Goal: Check status: Check status

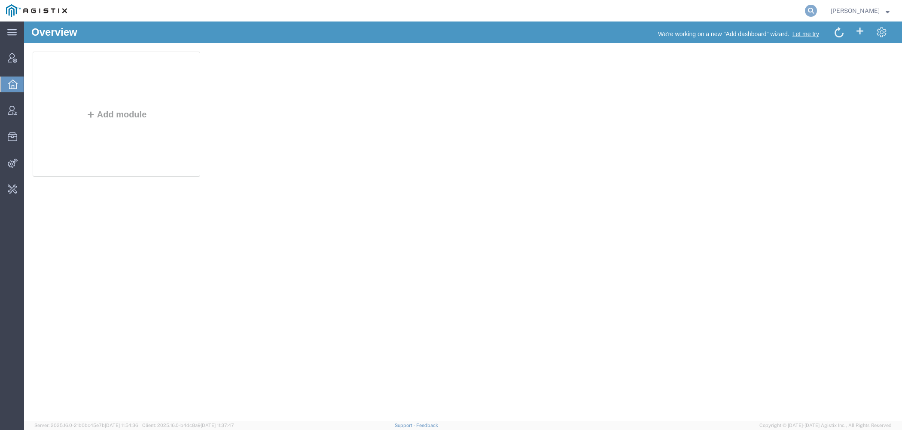
click at [811, 10] on icon at bounding box center [811, 11] width 12 height 12
type input "agistix"
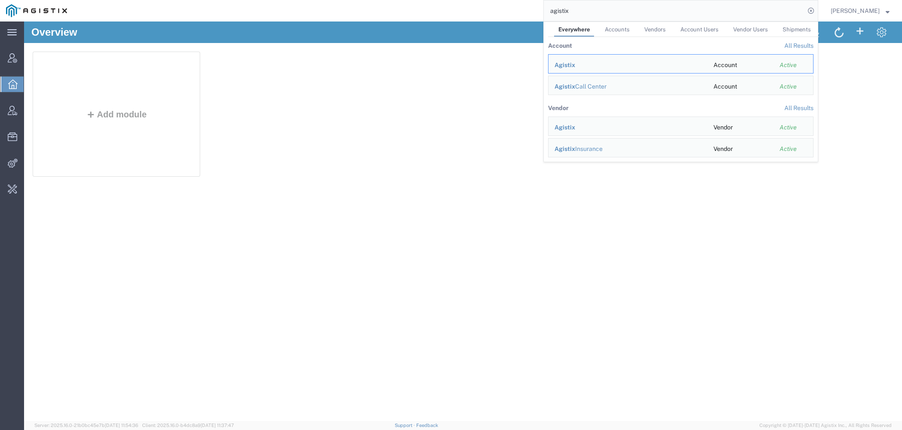
click at [575, 64] on span "Agistix" at bounding box center [565, 64] width 21 height 7
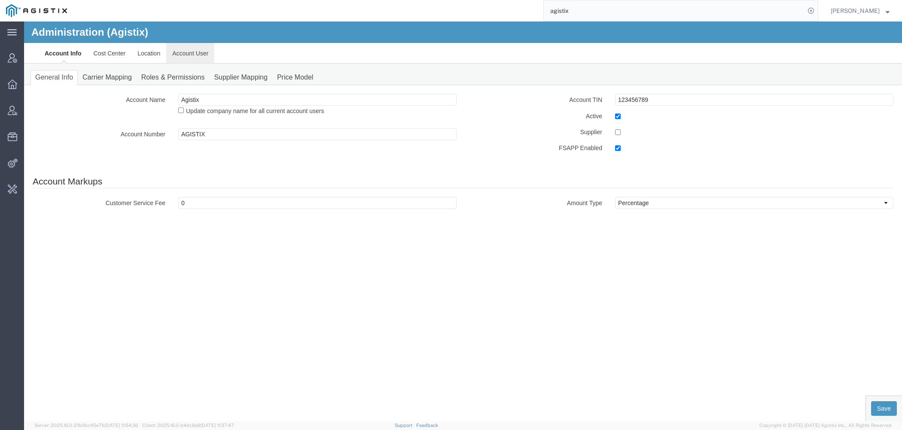
click at [199, 48] on link "Account User" at bounding box center [190, 53] width 48 height 21
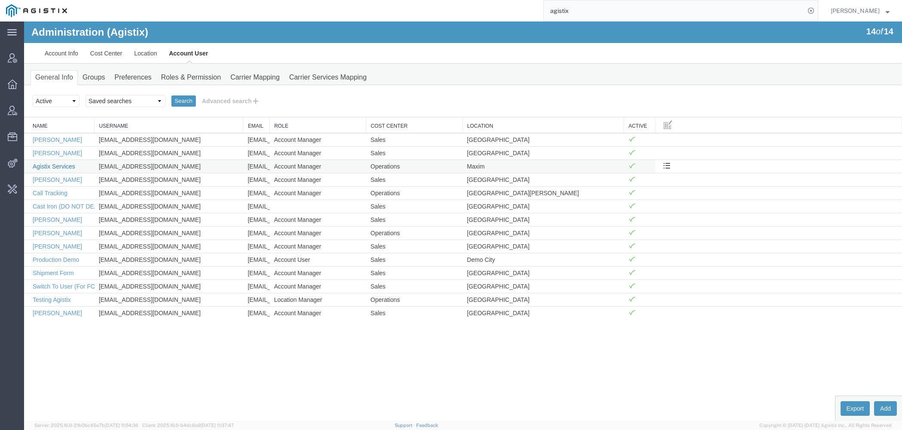
click at [58, 163] on link "Agistix Services" at bounding box center [54, 166] width 43 height 7
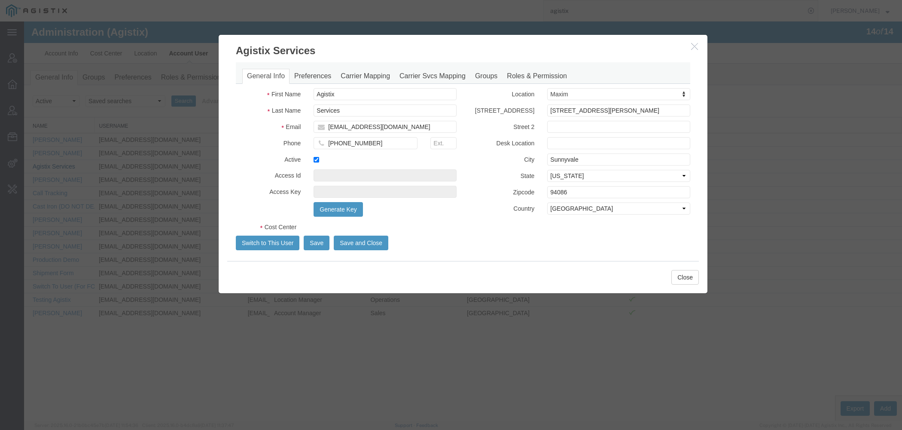
select select "COSTCENTER"
select select "186"
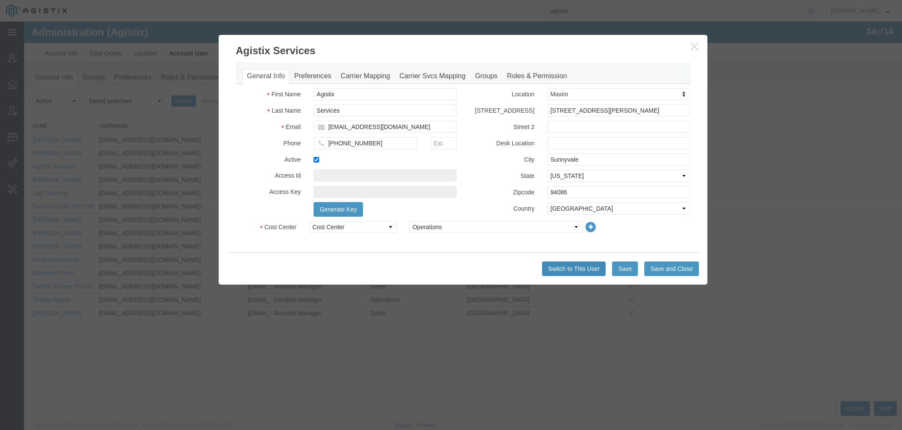
click at [561, 266] on button "Switch to This User" at bounding box center [574, 268] width 64 height 15
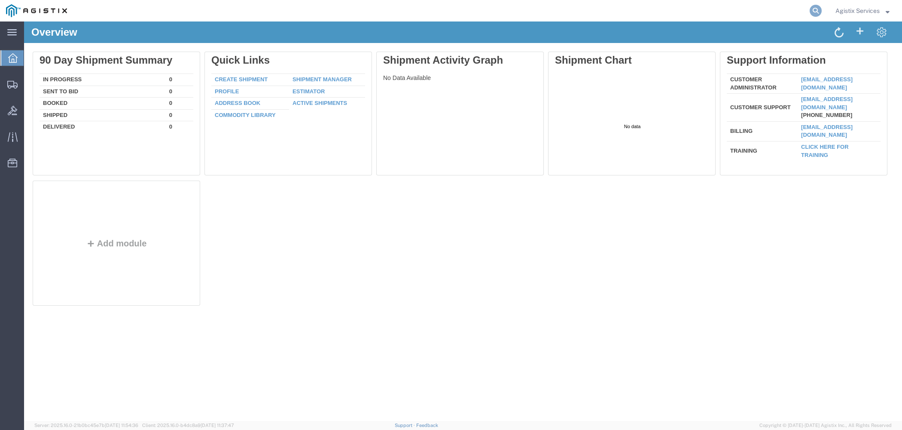
click at [815, 12] on icon at bounding box center [816, 11] width 12 height 12
paste input "56247290"
type input "56247290"
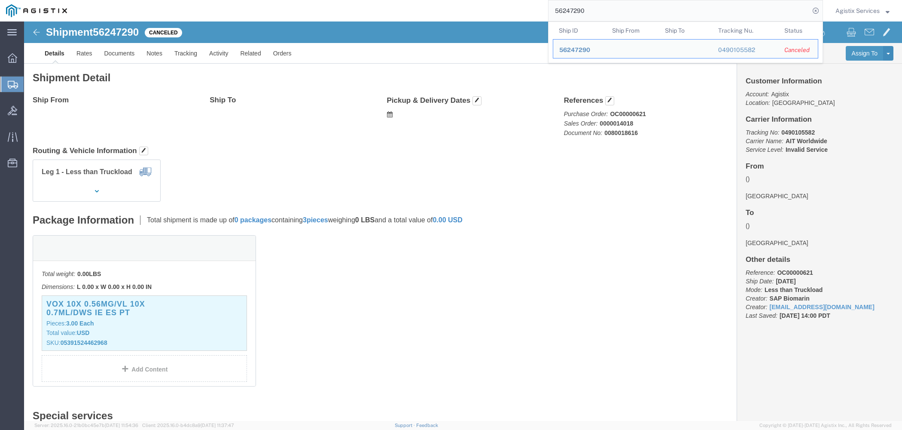
click div "Leg 1 - Less than Truckload"
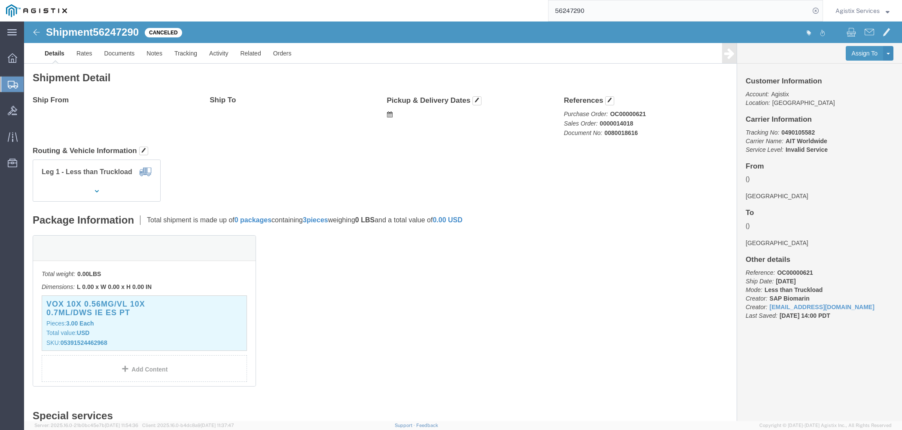
click b "OC00000621"
copy b "OC00000621"
click b "0000014018"
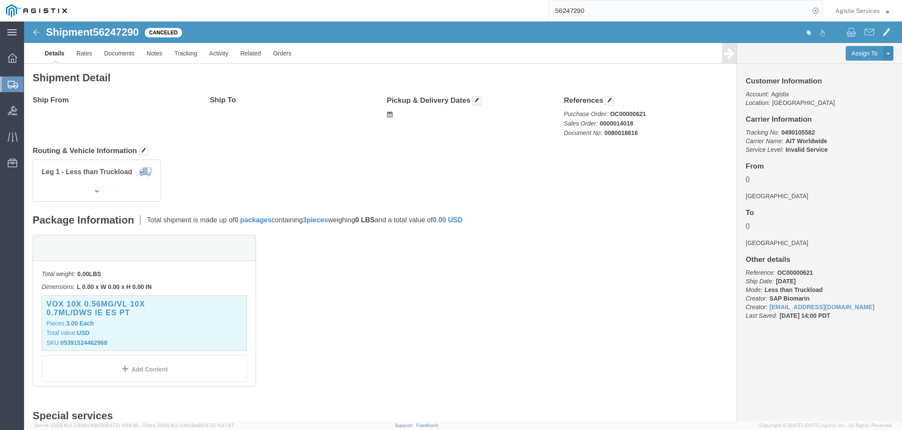
click b "0000014018"
copy b "0000014018"
click b "0080018616"
copy b "0080018616"
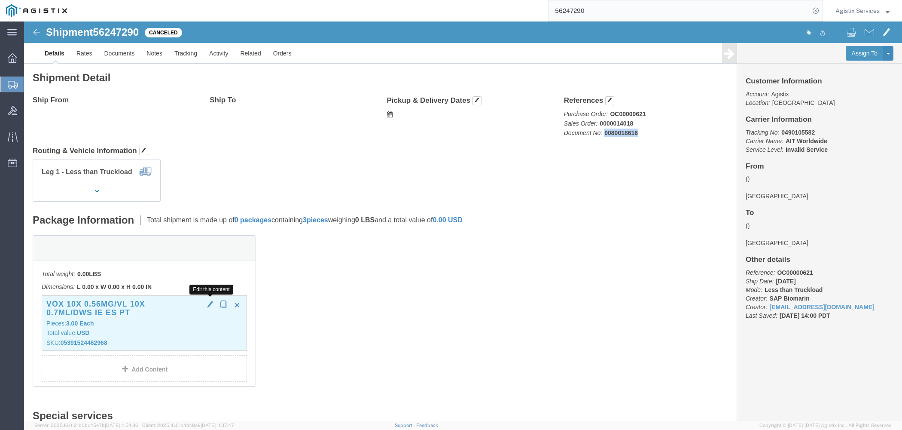
click span "button"
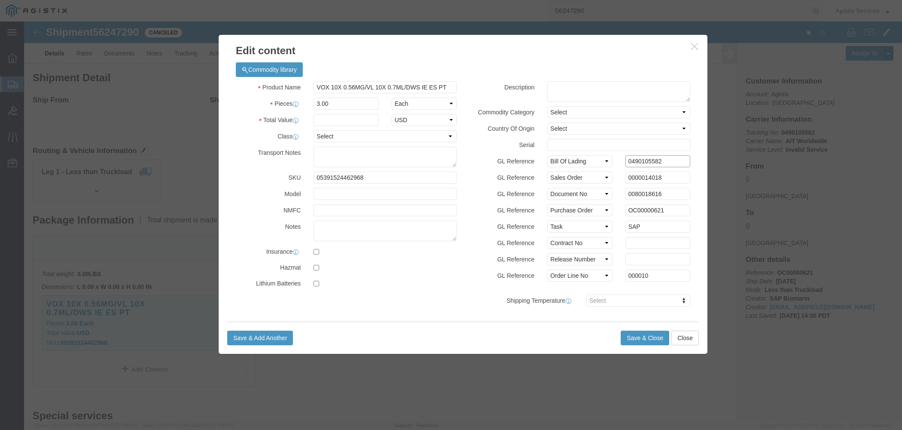
drag, startPoint x: 640, startPoint y: 141, endPoint x: 510, endPoint y: 141, distance: 129.3
click input "0490105582"
click icon "button"
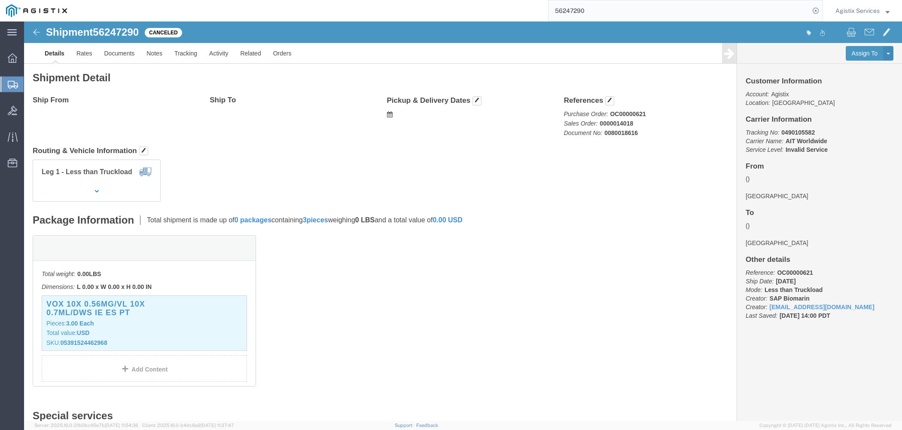
click at [845, 17] on div "Agistix Services" at bounding box center [862, 10] width 67 height 21
click at [844, 10] on span "Agistix Services" at bounding box center [857, 10] width 44 height 9
click at [853, 57] on link "Logout" at bounding box center [862, 60] width 67 height 15
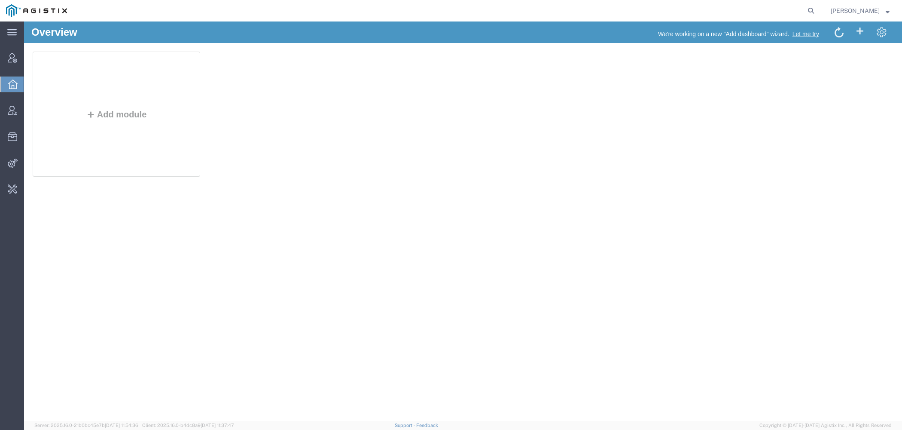
click at [807, 9] on agx-global-search at bounding box center [680, 10] width 275 height 21
click at [809, 11] on icon at bounding box center [811, 11] width 12 height 12
paste input "56477709"
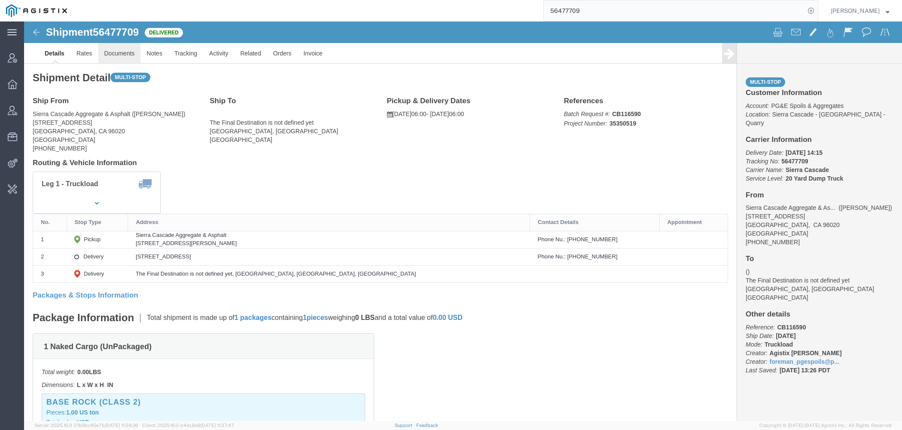
click link "Documents"
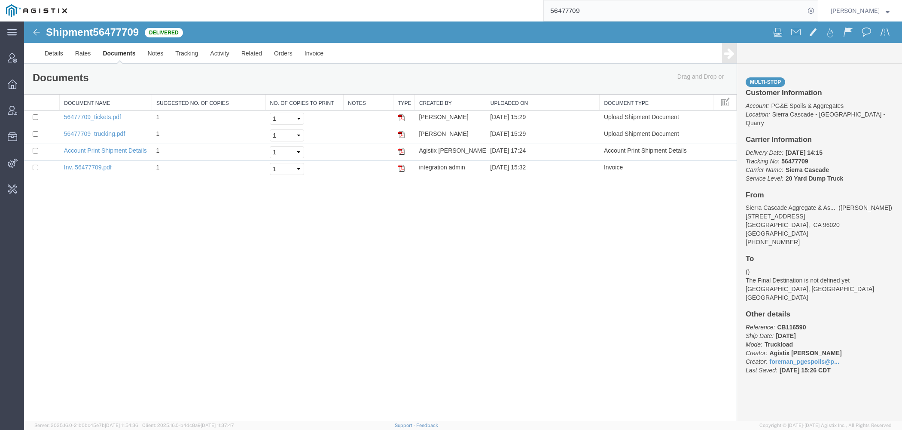
drag, startPoint x: 589, startPoint y: 16, endPoint x: 438, endPoint y: -24, distance: 156.4
click at [544, 0] on input "56477709" at bounding box center [674, 10] width 261 height 21
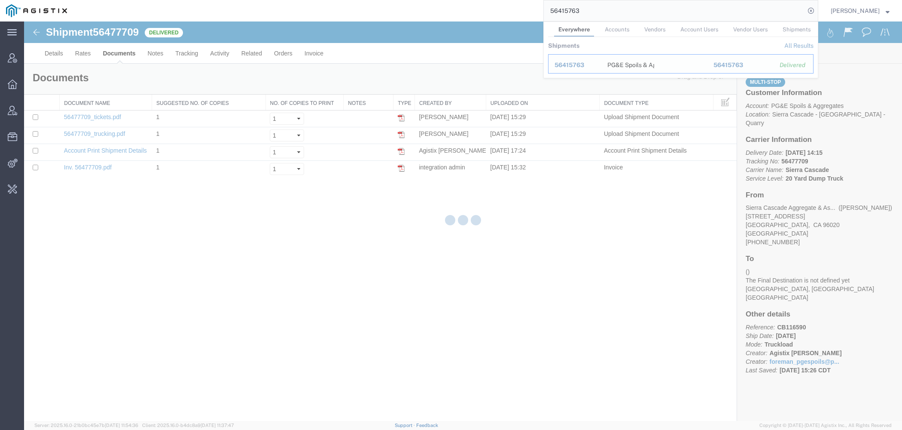
click at [563, 64] on span "56415763" at bounding box center [570, 64] width 30 height 7
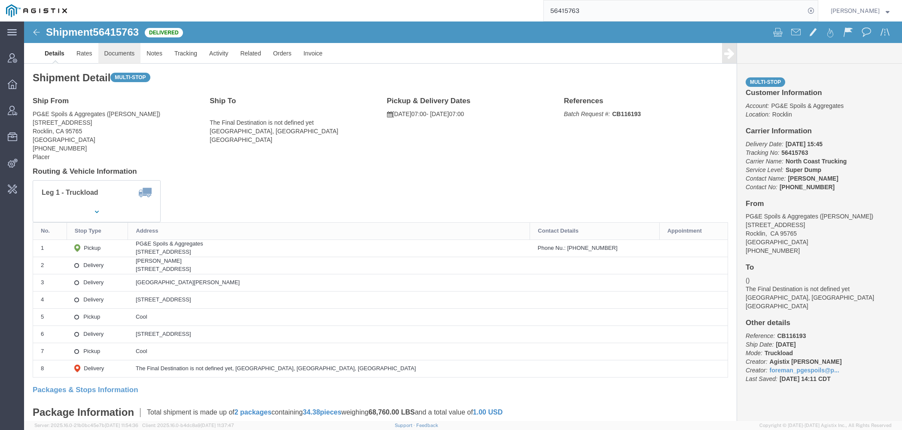
click link "Documents"
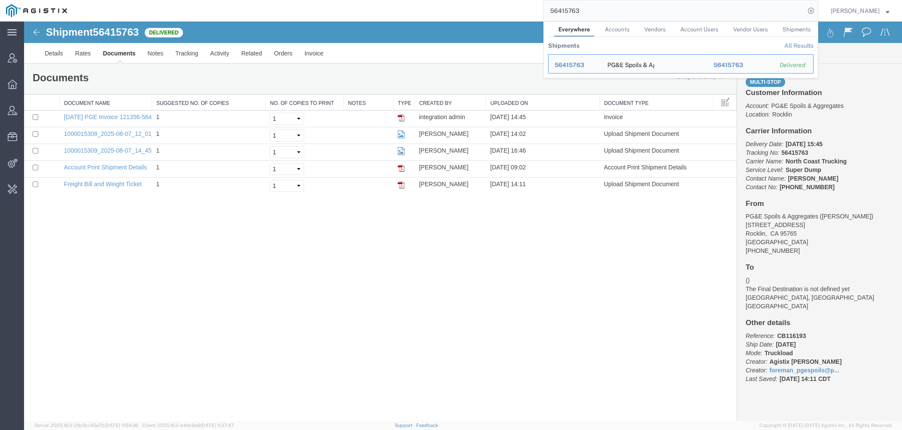
drag, startPoint x: 605, startPoint y: 18, endPoint x: 347, endPoint y: -43, distance: 265.5
click at [544, 0] on input "56415763" at bounding box center [674, 10] width 261 height 21
paste input "389947"
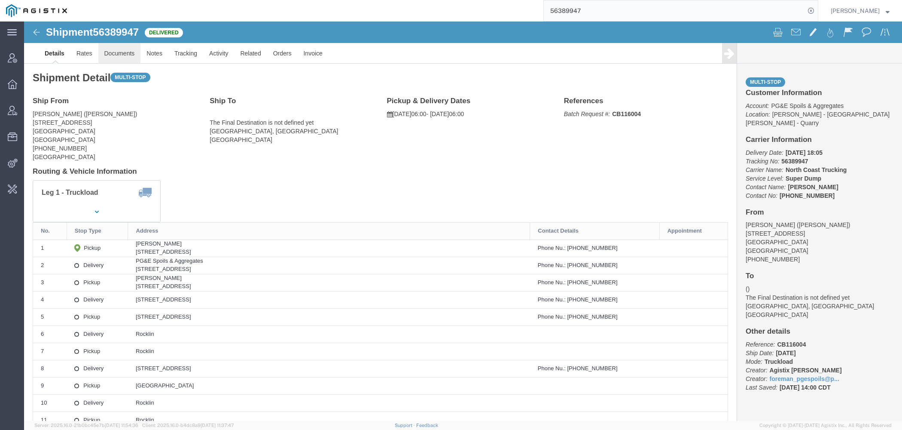
click link "Documents"
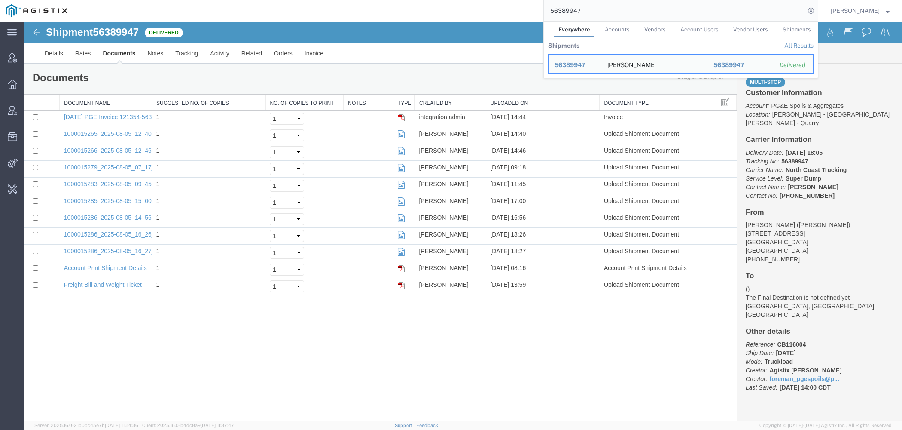
drag, startPoint x: 639, startPoint y: 16, endPoint x: 469, endPoint y: 1, distance: 170.3
click at [544, 3] on input "56389947" at bounding box center [674, 10] width 261 height 21
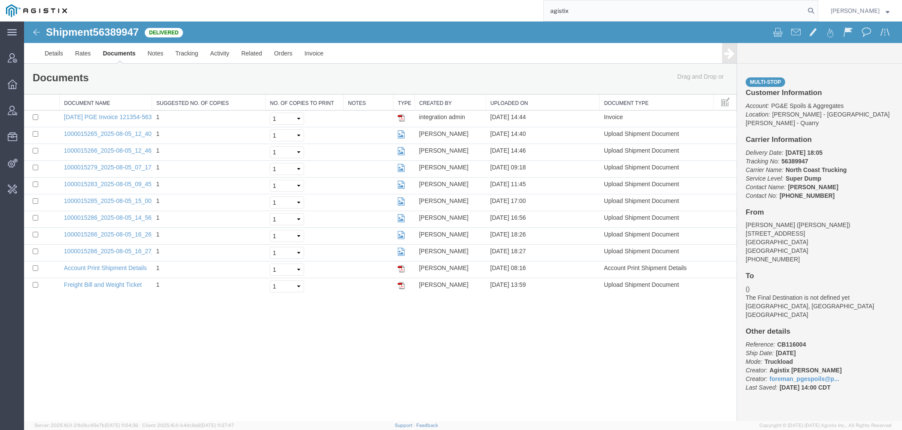
type input "agistix"
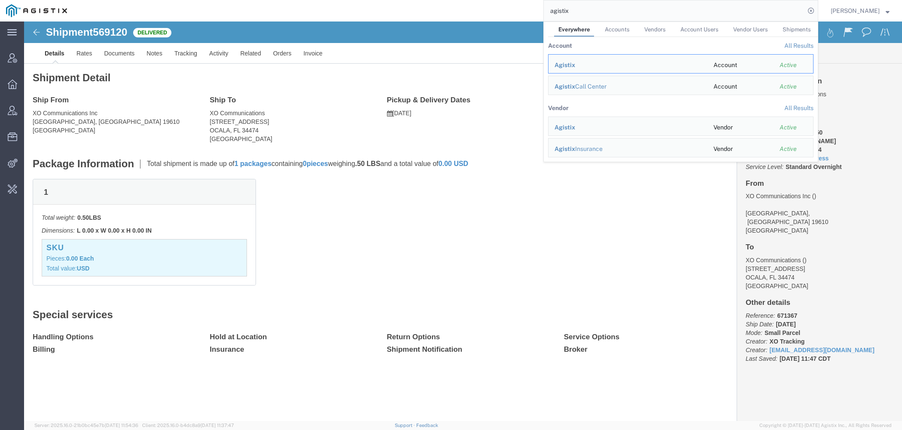
click div "1 Total weight: 0.50 LBS Dimensions: L 0.00 x W 0.00 x H 0.00 IN Devices: SKU P…"
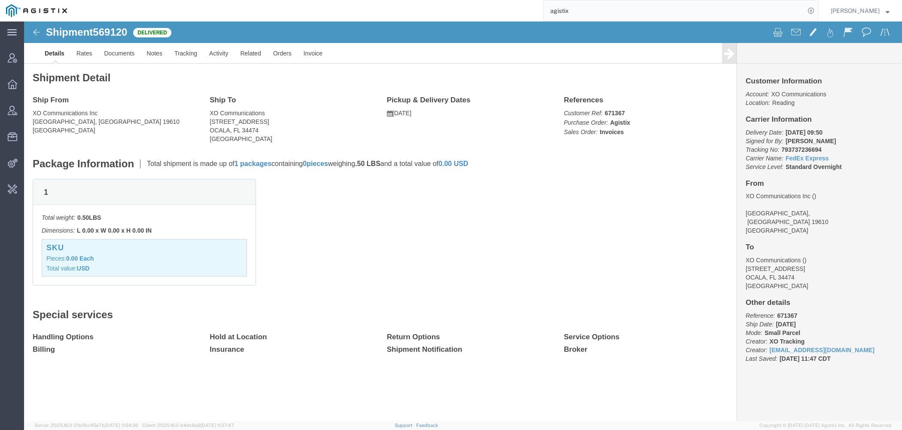
click p "Pieces: 0.00 Each"
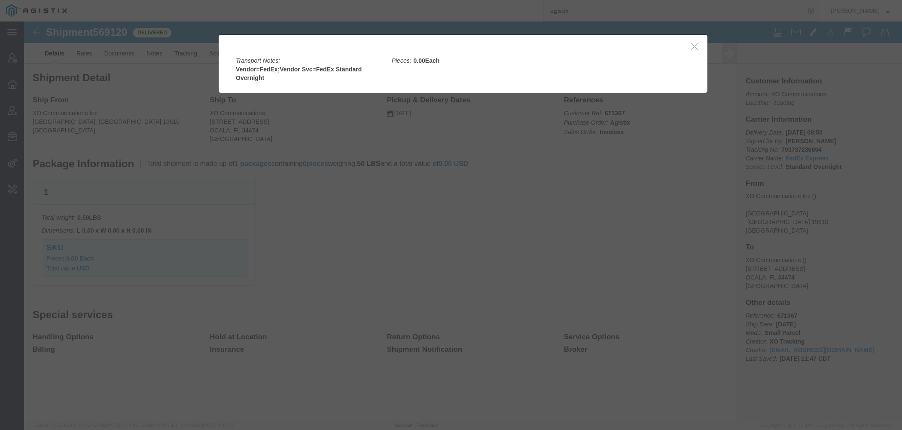
click icon "button"
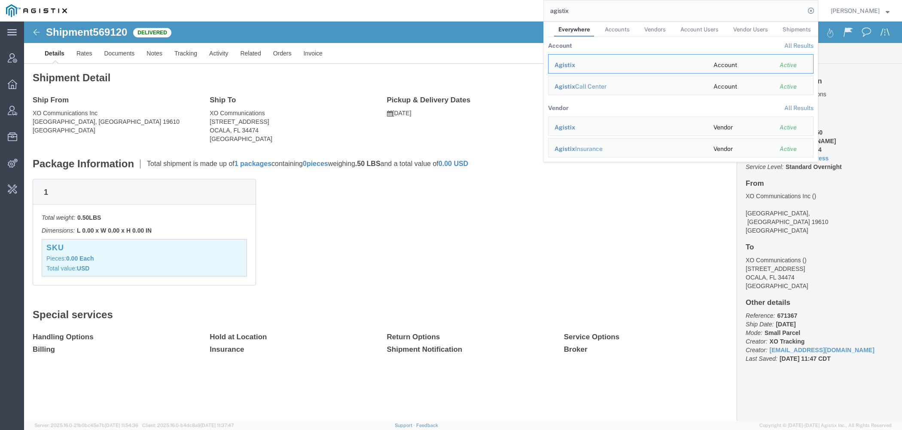
click at [597, 12] on input "agistix" at bounding box center [674, 10] width 261 height 21
click at [574, 69] on div "Agistix" at bounding box center [628, 65] width 147 height 9
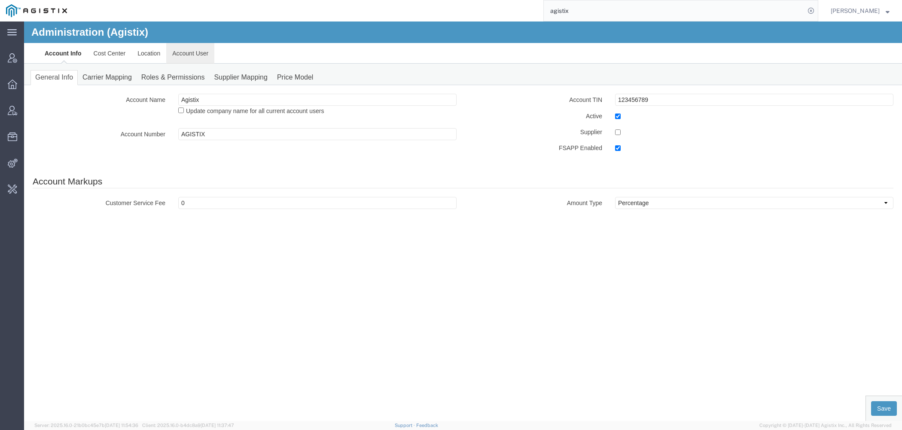
click at [188, 50] on link "Account User" at bounding box center [190, 53] width 48 height 21
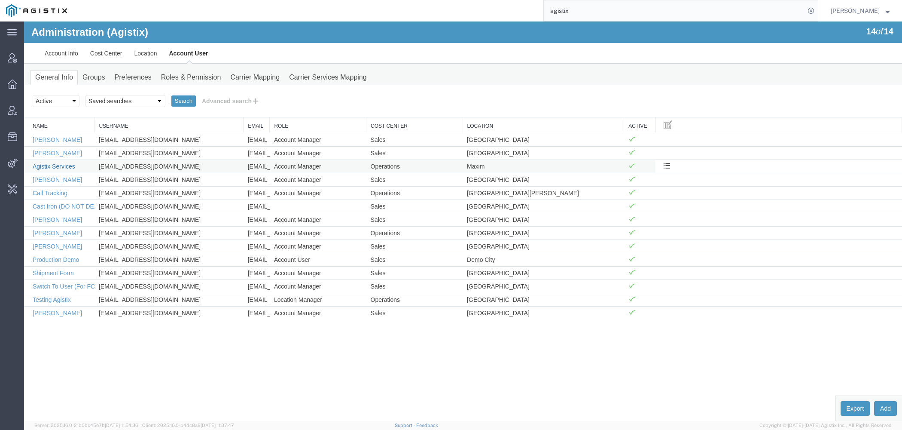
click at [56, 164] on link "Agistix Services" at bounding box center [54, 166] width 43 height 7
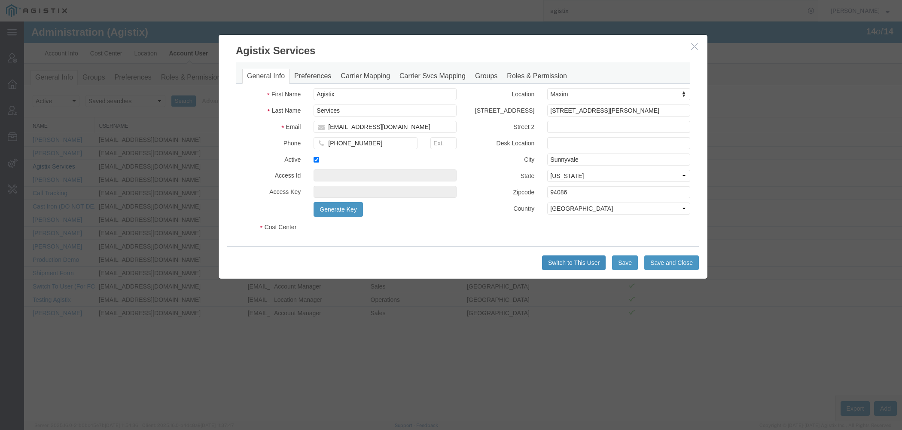
select select "COSTCENTER"
select select "186"
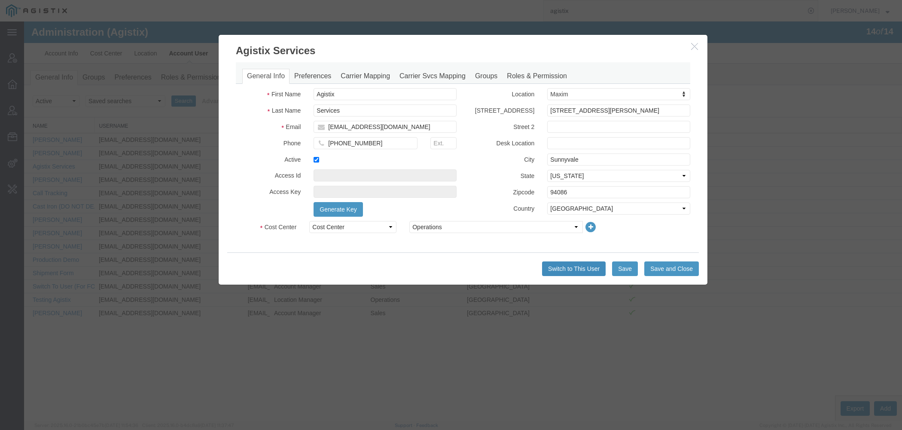
click at [558, 263] on button "Switch to This User" at bounding box center [574, 268] width 64 height 15
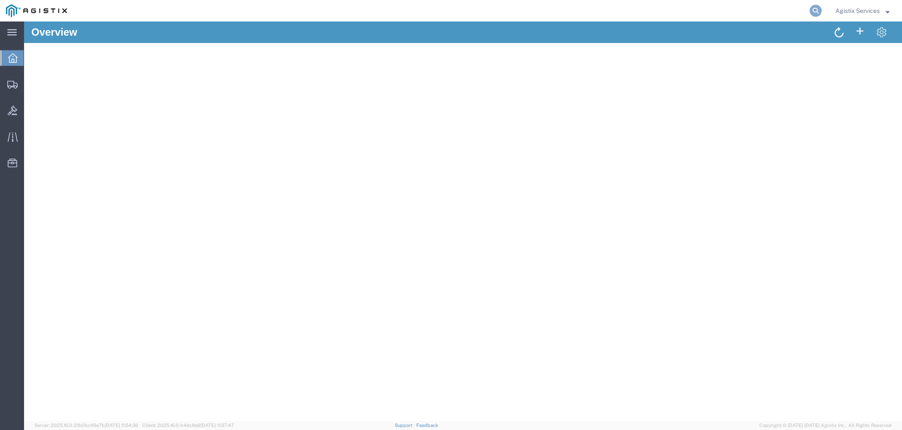
click at [820, 11] on icon at bounding box center [816, 11] width 12 height 12
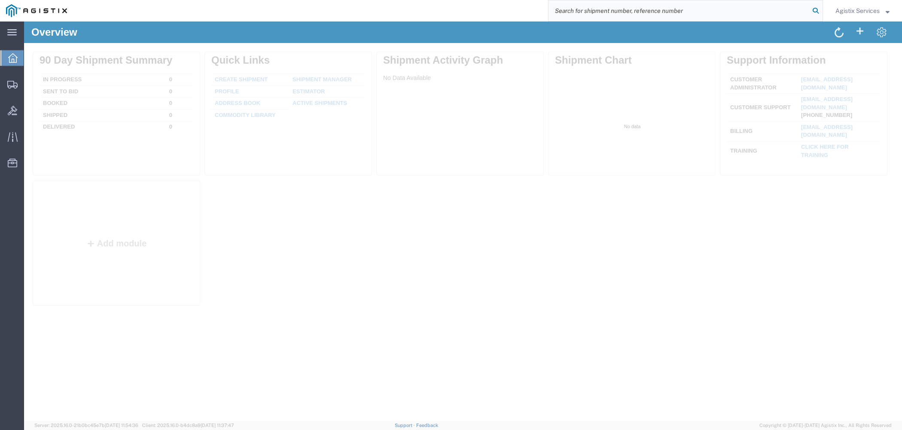
paste input "56247290"
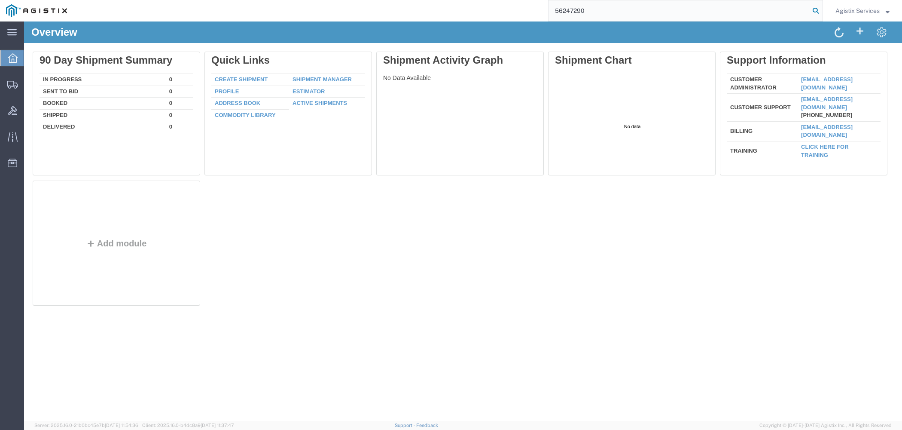
type input "56247290"
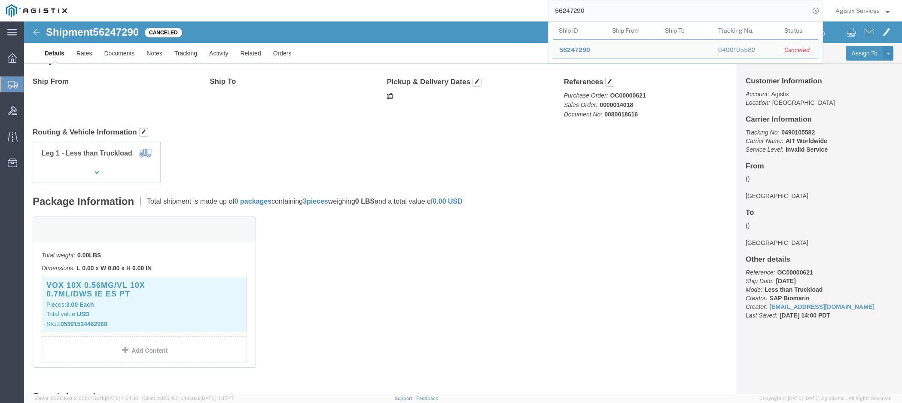
scroll to position [21, 0]
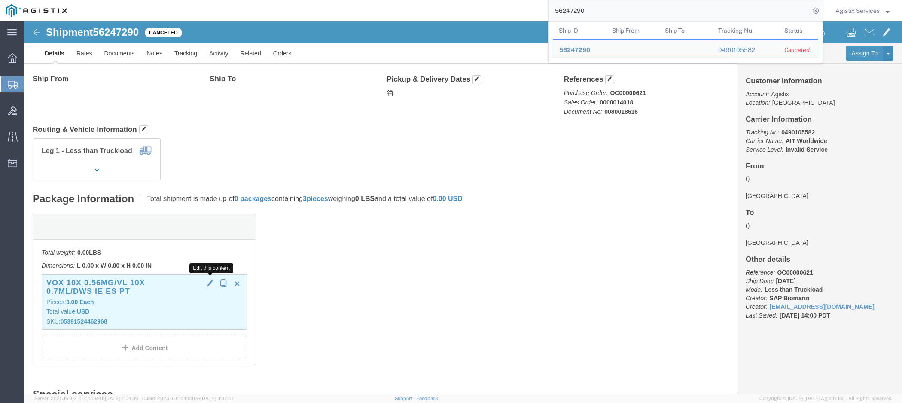
click span "button"
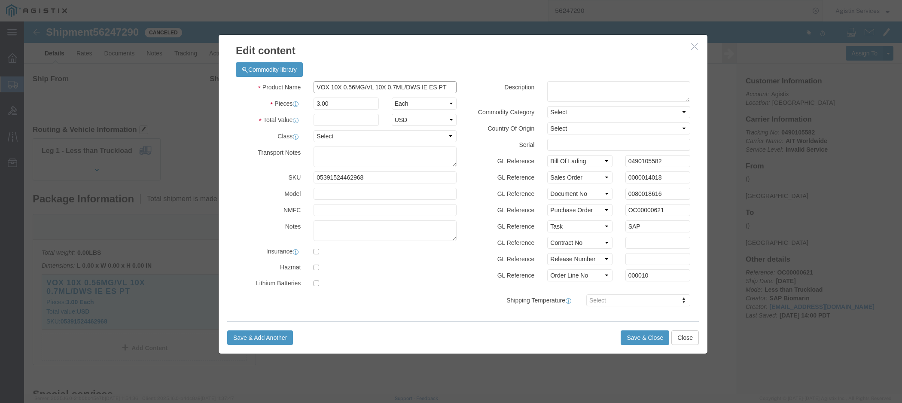
click input "VOX 10X 0.56MG/VL 10X 0.7ML/DWS IE ES PT"
click input "05391524462968"
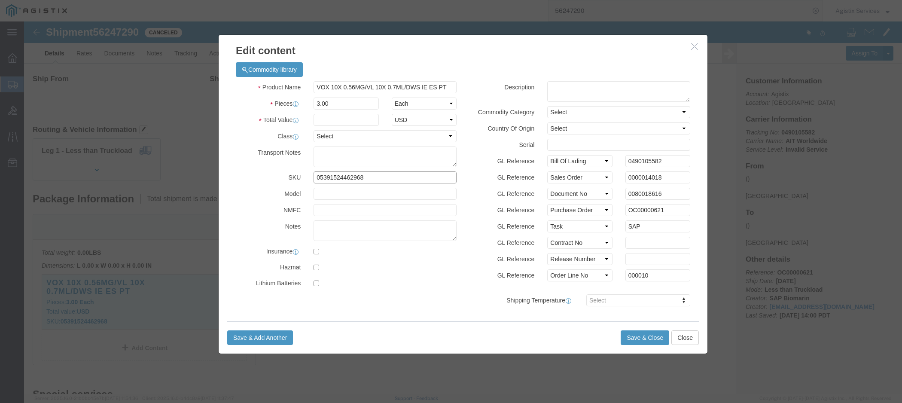
click input "05391524462968"
click input "0490105582"
click input "0000014018"
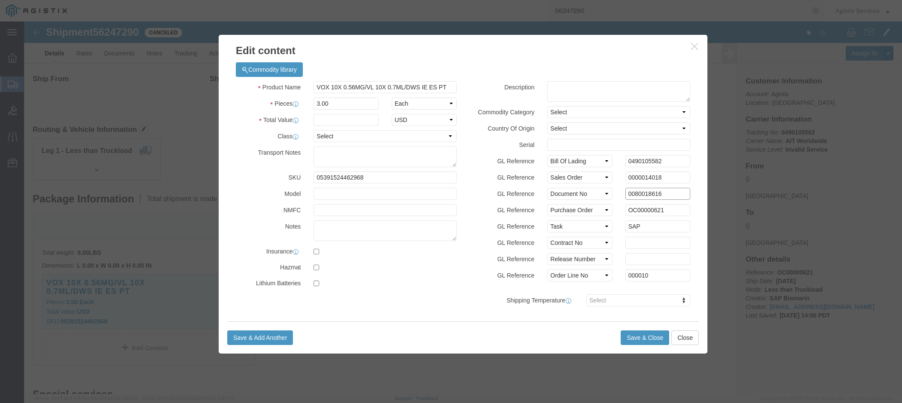
click input "0080018616"
drag, startPoint x: 644, startPoint y: 187, endPoint x: 446, endPoint y: 187, distance: 198.0
click input "OC00000621"
click input "SAP"
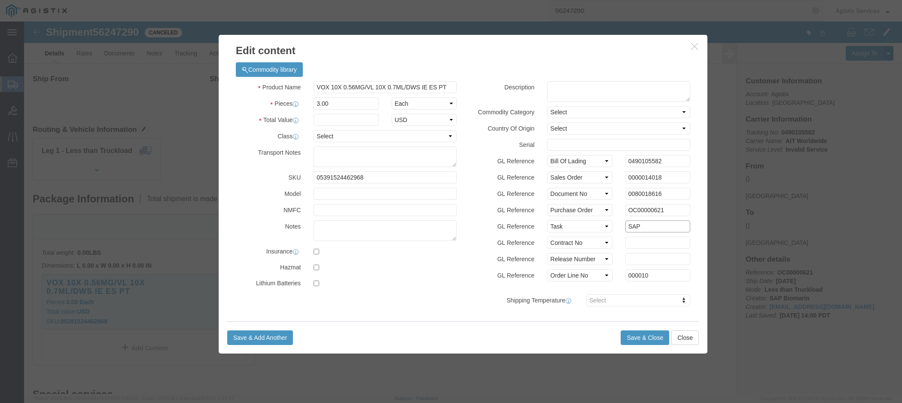
click input "SAP"
click h3 "Edit content"
click icon "button"
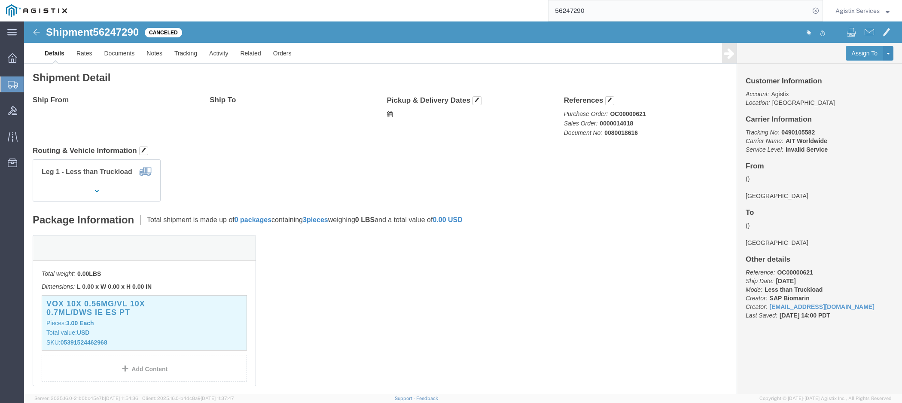
click b "OC00000621"
copy b "OC00000621"
click b "0000014018"
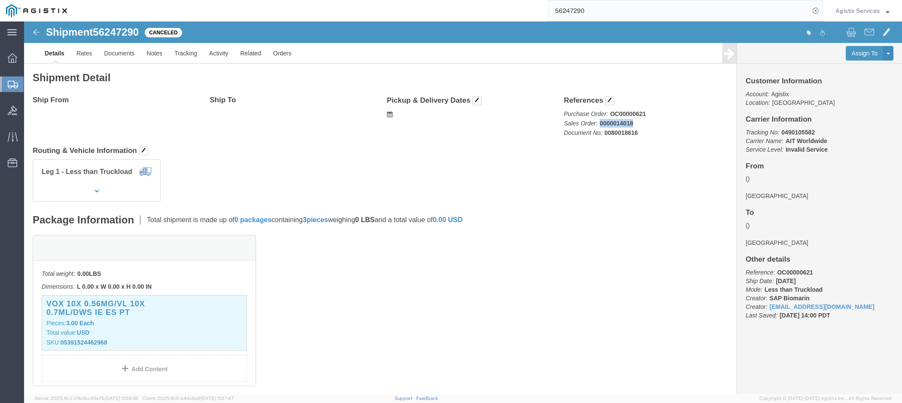
copy b "0000014018"
click b "0080018616"
copy b "0080018616"
click b "0490105582"
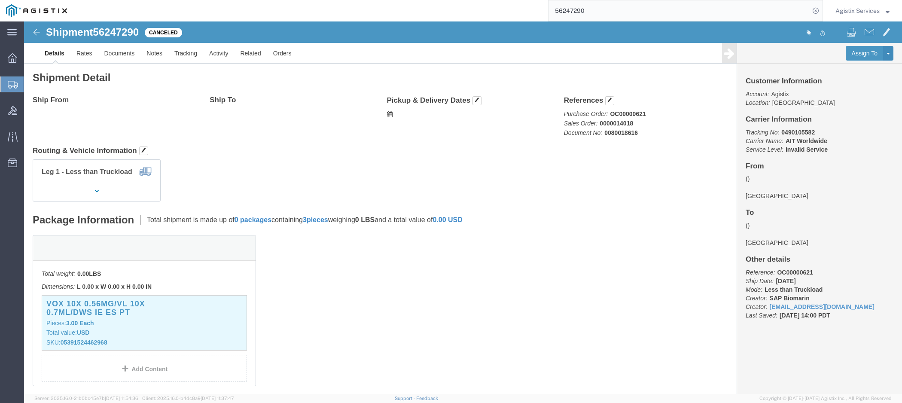
click b "0490105582"
copy icon
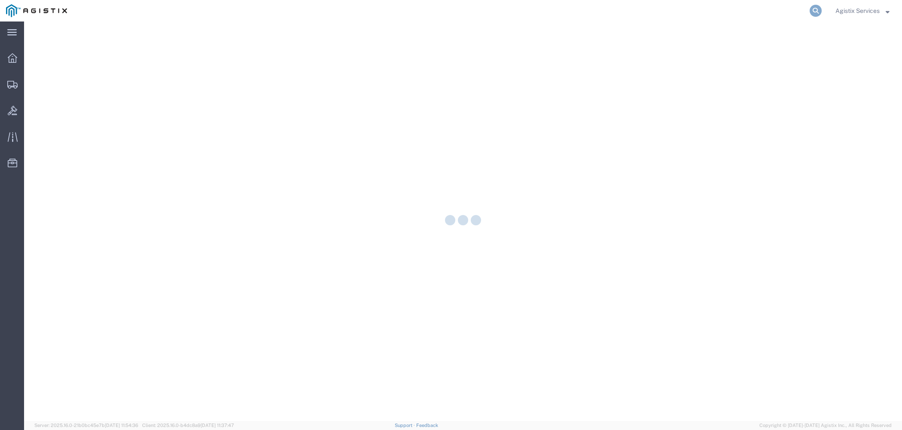
click at [817, 12] on icon at bounding box center [816, 11] width 12 height 12
paste input "56247291"
type input "56247291"
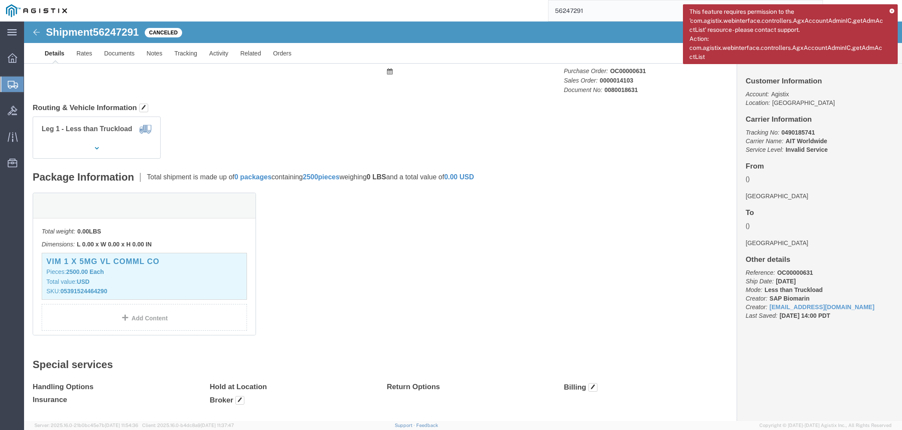
click at [894, 6] on div "This feature requires permission to the 'com.agistix.webinterface.controllers.A…" at bounding box center [790, 34] width 215 height 60
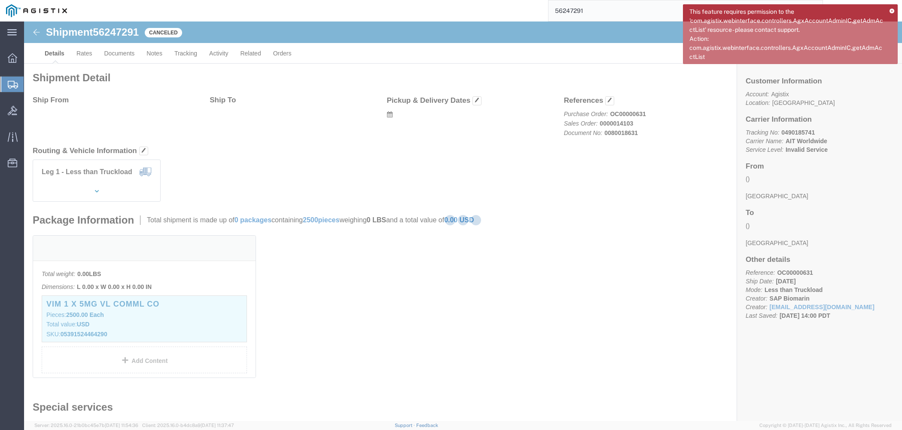
click at [894, 10] on icon at bounding box center [892, 11] width 5 height 5
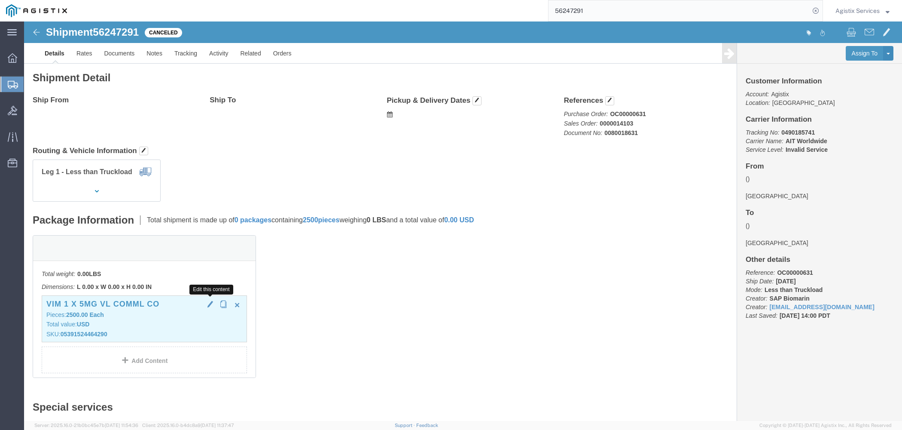
click span "button"
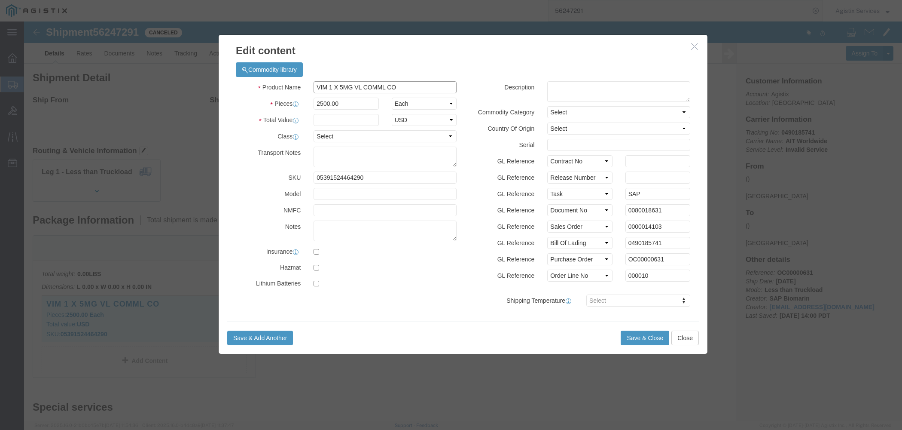
drag, startPoint x: 378, startPoint y: 65, endPoint x: 221, endPoint y: 59, distance: 156.9
click div "Commodity library Product Name VIM 1 X 5MG VL COMML CO Pieces 2500.00 Select Ba…"
drag, startPoint x: 379, startPoint y: 65, endPoint x: 173, endPoint y: 52, distance: 206.6
click input "VIM 1 X 5MG VL COMML CO"
drag, startPoint x: 320, startPoint y: 85, endPoint x: 213, endPoint y: 68, distance: 108.2
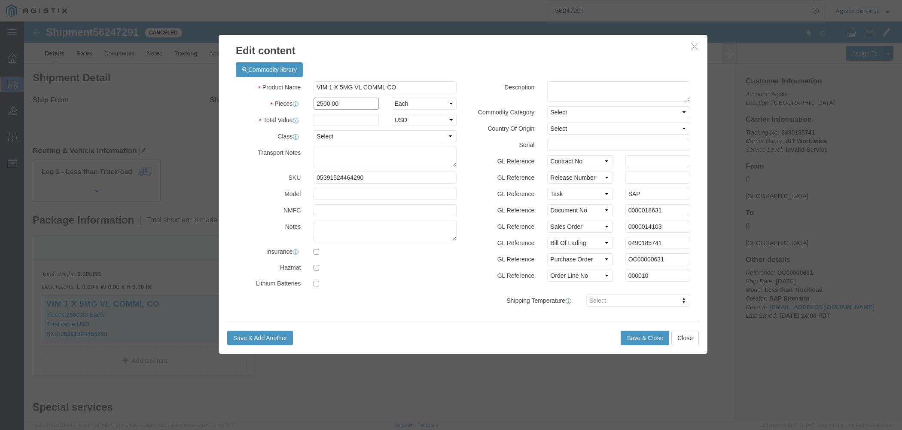
click input "2500.00"
drag, startPoint x: 628, startPoint y: 174, endPoint x: 476, endPoint y: 162, distance: 151.6
click input "SAP"
drag, startPoint x: 655, startPoint y: 189, endPoint x: 452, endPoint y: 175, distance: 203.7
click input "0080018631"
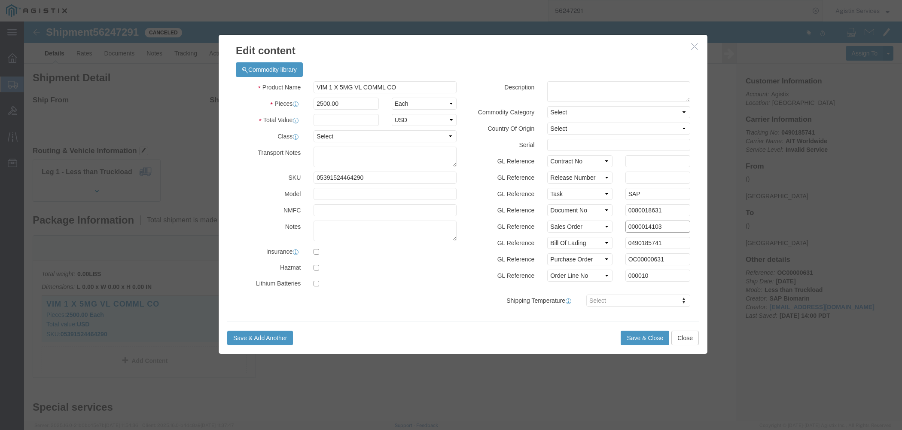
click input "0000014103"
click input "0490185741"
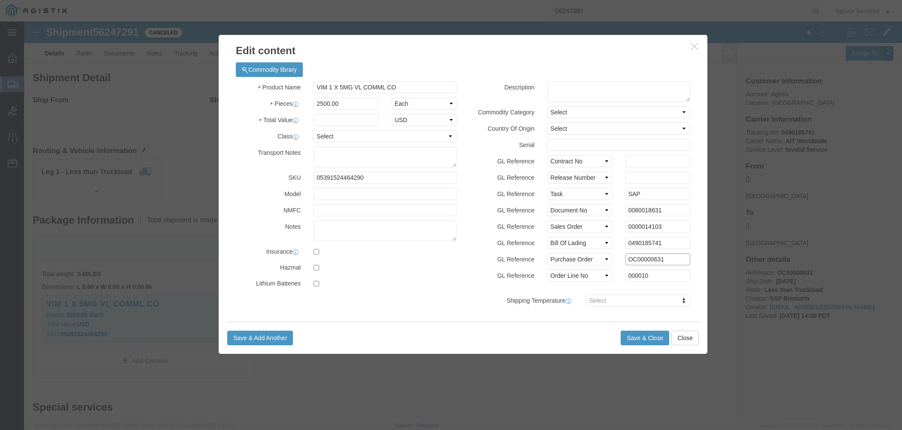
drag, startPoint x: 658, startPoint y: 239, endPoint x: 469, endPoint y: 239, distance: 189.9
click input "OC00000631"
click icon "button"
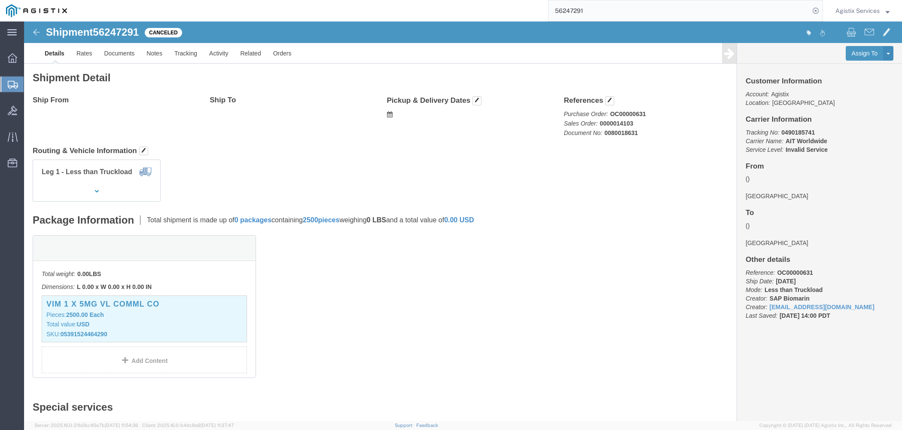
click b "OC00000631"
copy b "OC00000631"
click b "0000014103"
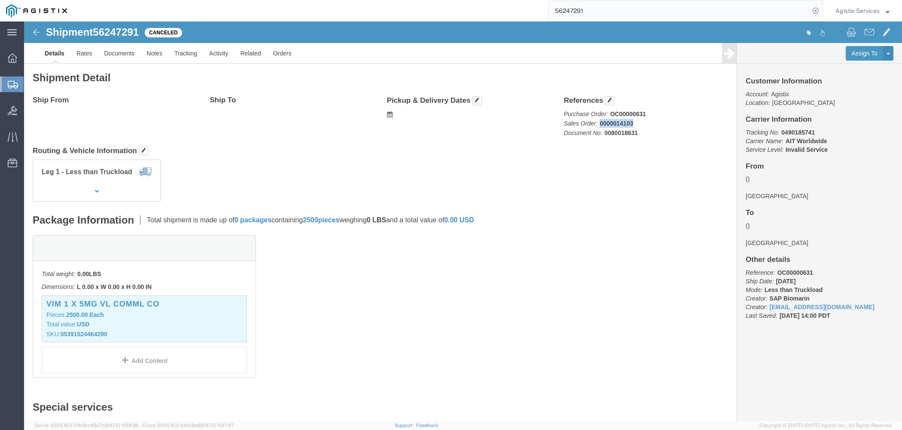
copy b "0000014103"
click div "Shipment Detail Ship From Ship To Pickup & Delivery Dates Edit Date and Time Pi…"
click span "button"
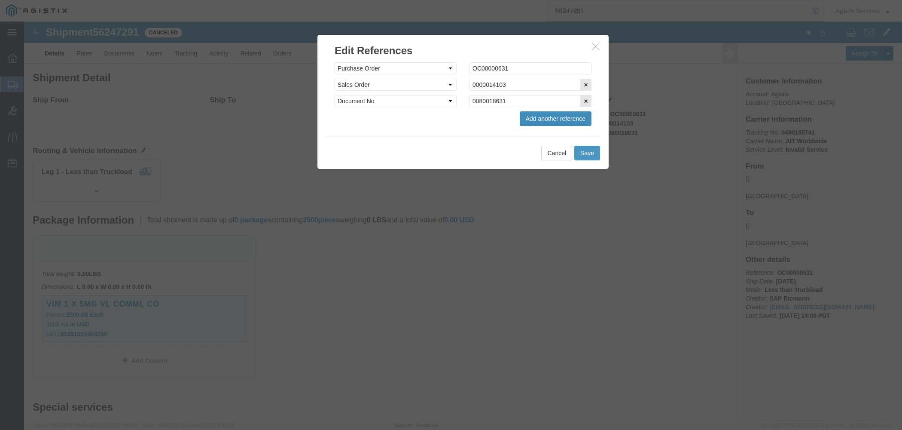
click button "Add another reference"
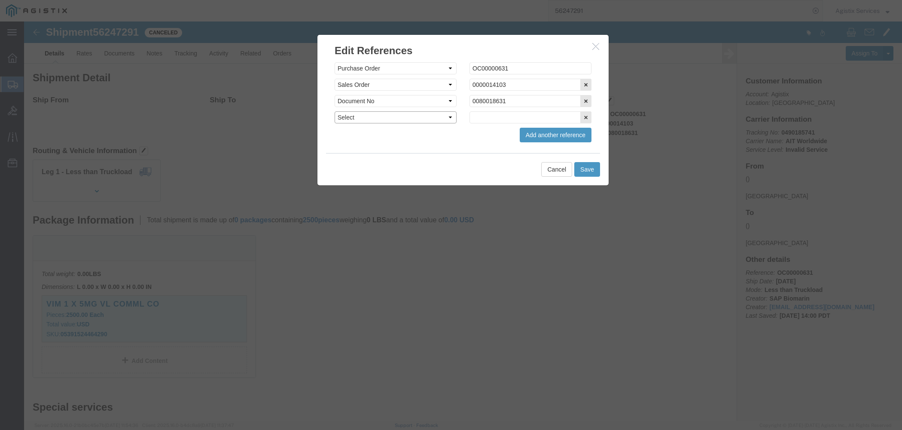
click select "Select Account Type Activity ID Airline Appointment Number ASN Batch Request # …"
select select "SALEORDR"
click input "text"
paste input "0000014103"
type input "0000014103"
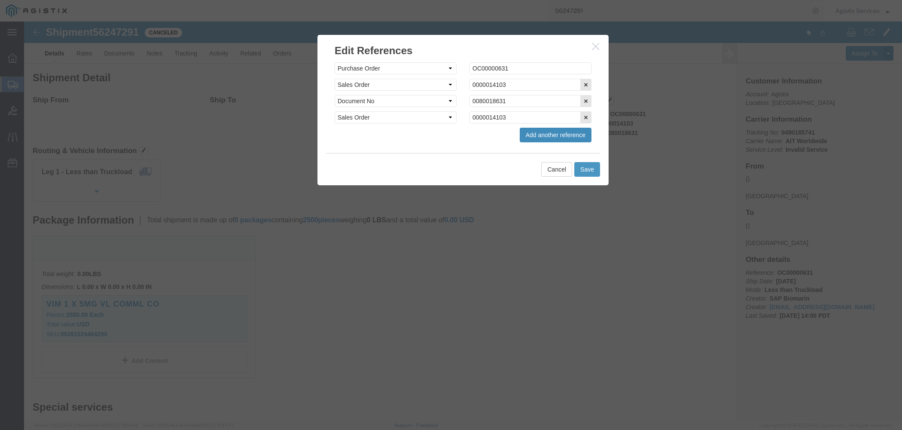
click button "Add another reference"
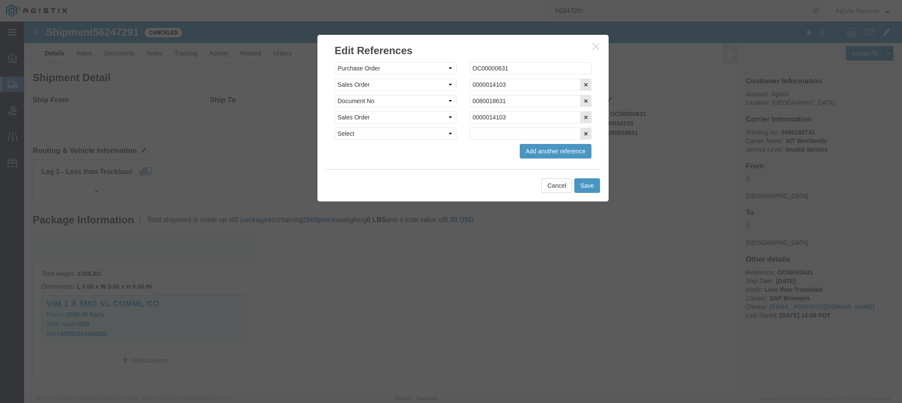
click icon "button"
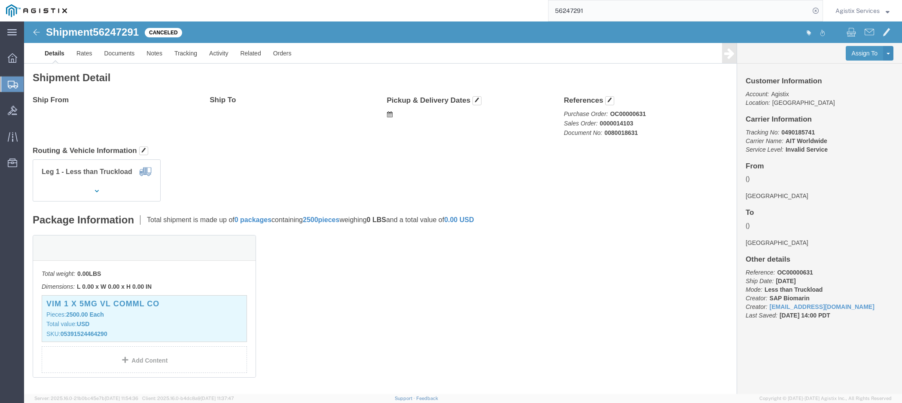
click b "0490185741"
copy icon
click b "0490185741"
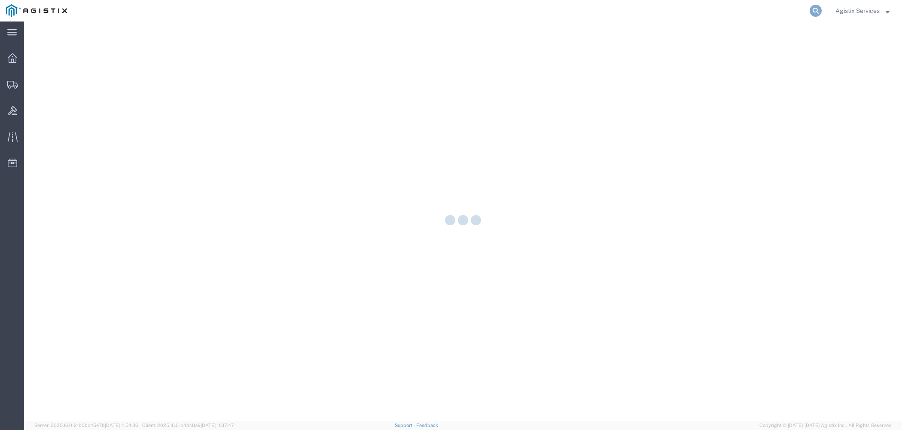
click at [820, 12] on icon at bounding box center [816, 11] width 12 height 12
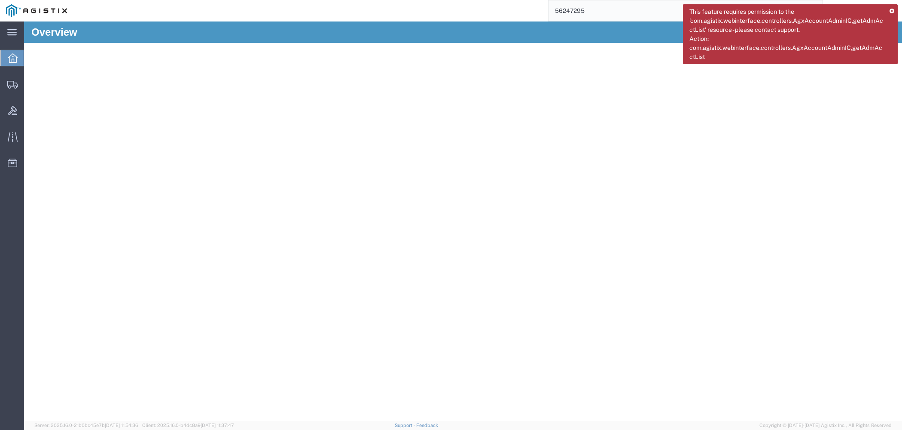
type input "56247295"
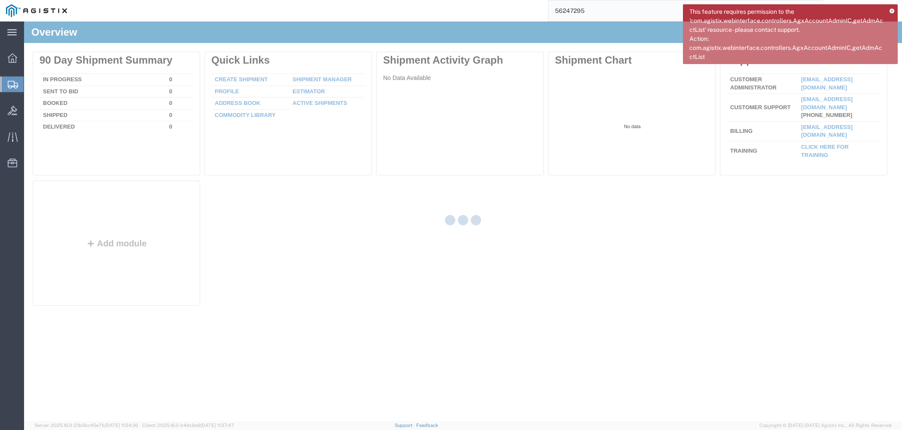
click at [889, 9] on div "This feature requires permission to the 'com.agistix.webinterface.controllers.A…" at bounding box center [790, 34] width 215 height 60
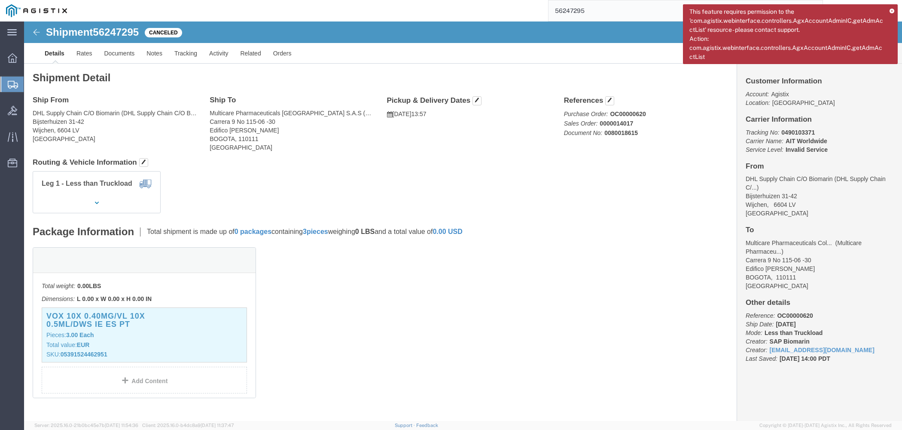
click at [890, 10] on div "This feature requires permission to the 'com.agistix.webinterface.controllers.A…" at bounding box center [790, 34] width 215 height 60
click at [892, 12] on icon at bounding box center [892, 11] width 5 height 5
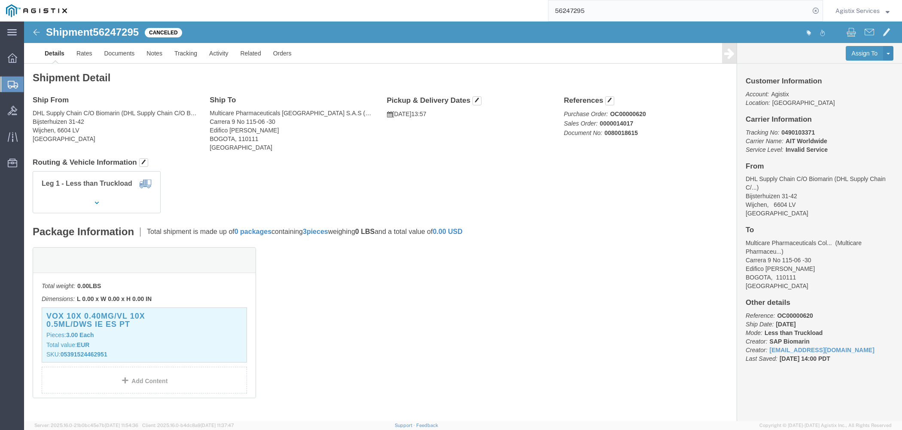
click div
click div "Total weight: 0.00 LBS Dimensions: L 0.00 x W 0.00 x H 0.00 IN Devices: VOX 10X…"
click div
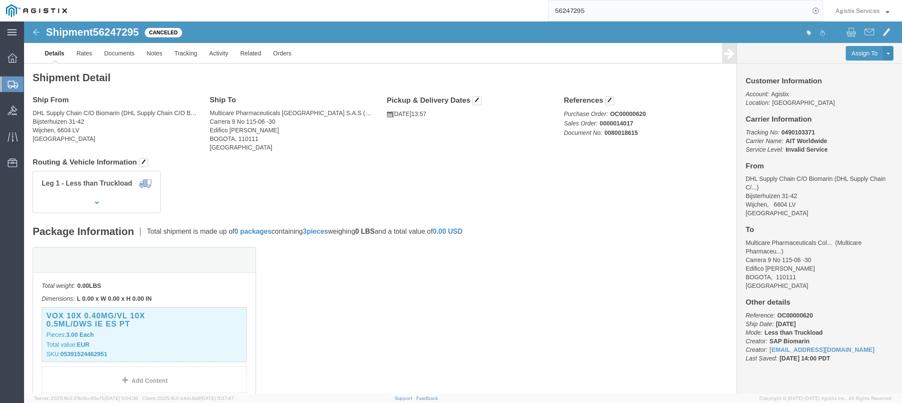
click b "OC00000620"
copy b "OC00000620"
click b "0000014017"
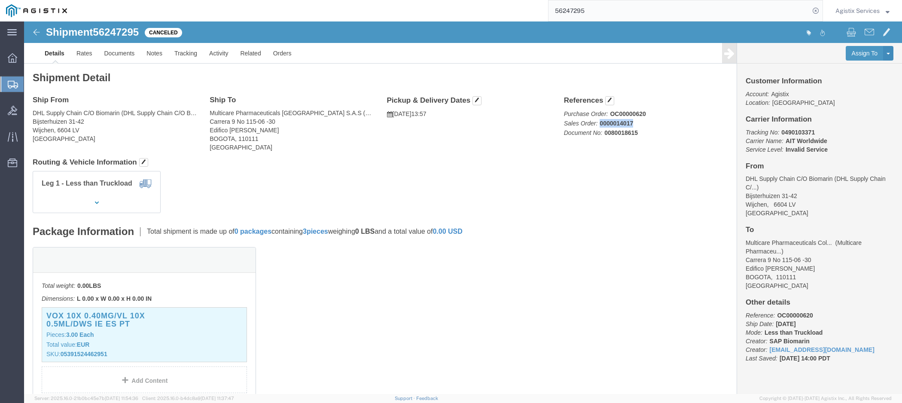
copy b "0000014017"
click b "0080018615"
copy b "0080018615"
click button "button"
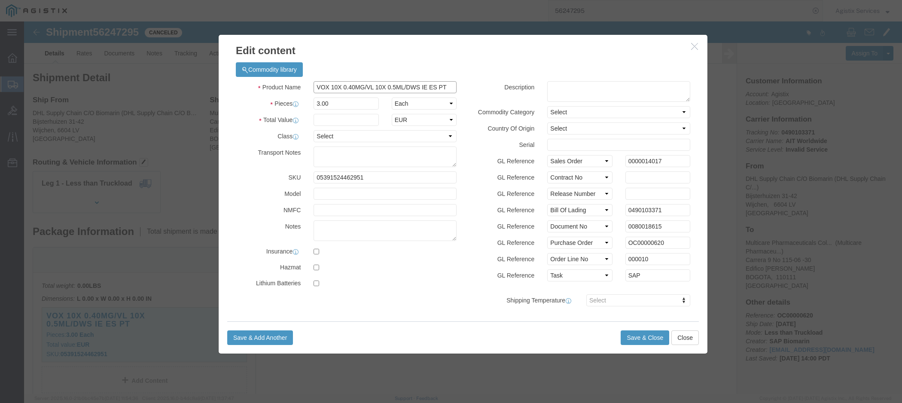
click input "VOX 10X 0.40MG/VL 10X 0.5ML/DWS IE ES PT"
click input "05391524462951"
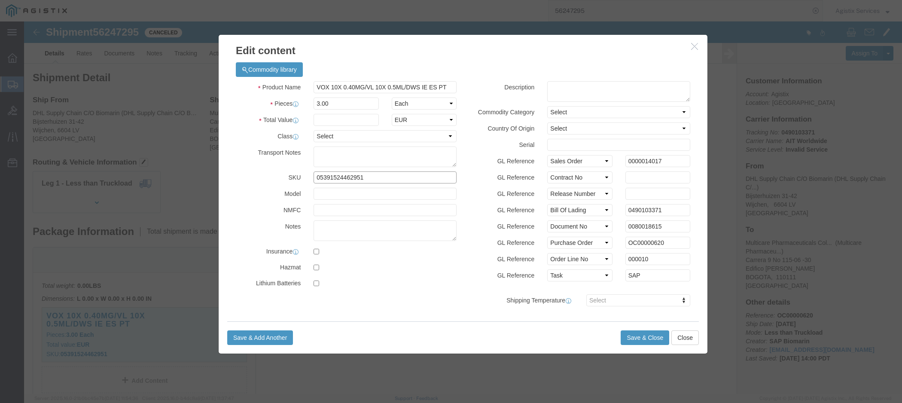
click input "05391524462951"
click input "0000014017"
drag, startPoint x: 646, startPoint y: 188, endPoint x: 490, endPoint y: 188, distance: 156.8
click input "0490103371"
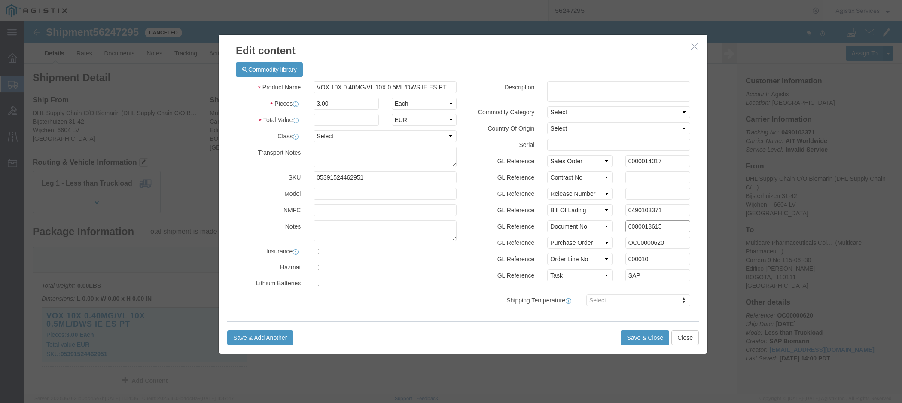
drag, startPoint x: 639, startPoint y: 202, endPoint x: 459, endPoint y: 202, distance: 180.4
click input "0080018615"
click input "OC00000620"
drag, startPoint x: 628, startPoint y: 241, endPoint x: 524, endPoint y: 227, distance: 105.7
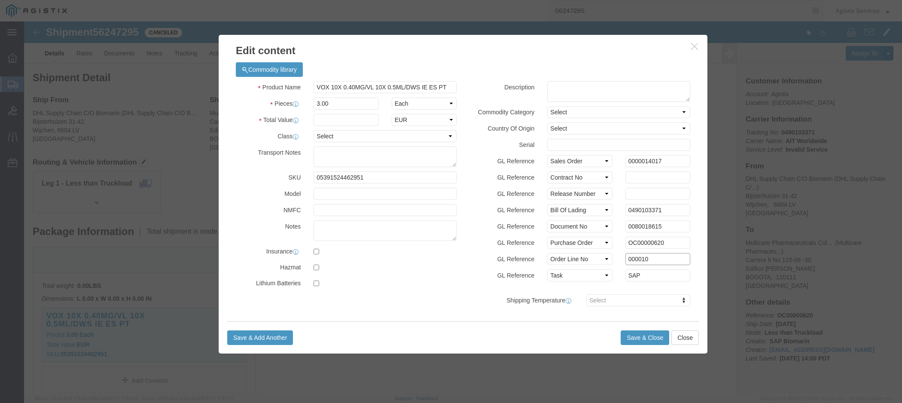
click input "000010"
drag, startPoint x: 619, startPoint y: 252, endPoint x: 511, endPoint y: 239, distance: 108.5
click input "SAP"
click icon "button"
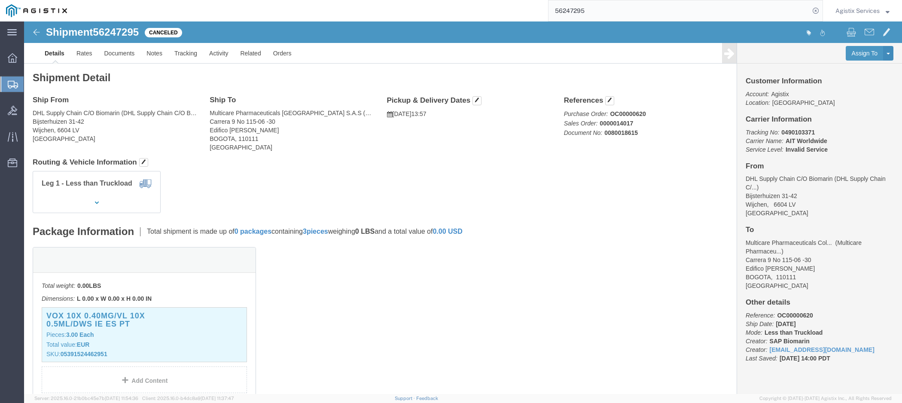
click b "0490103371"
click button "button"
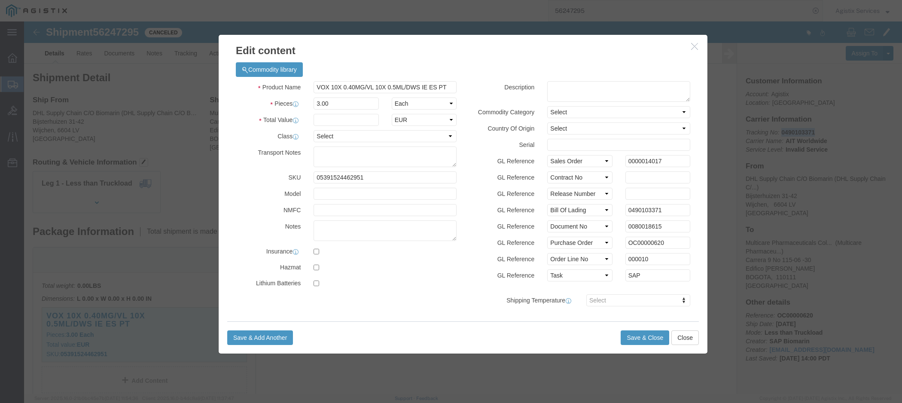
click h3 "Edit content"
click icon "button"
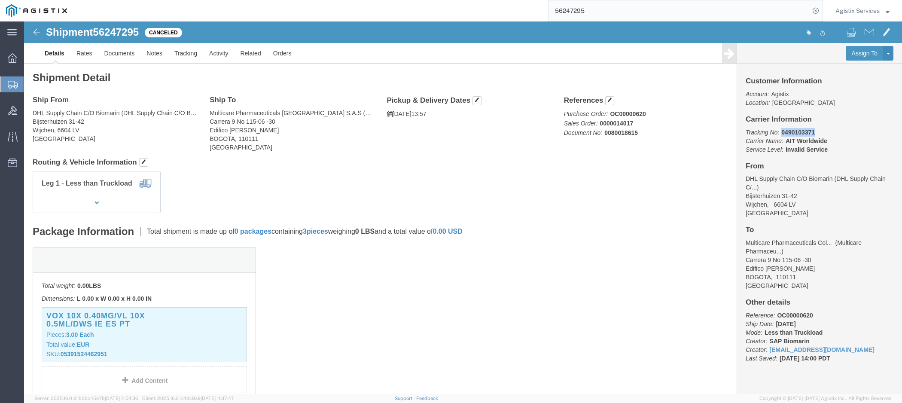
click b "0490103371"
